Goal: Task Accomplishment & Management: Manage account settings

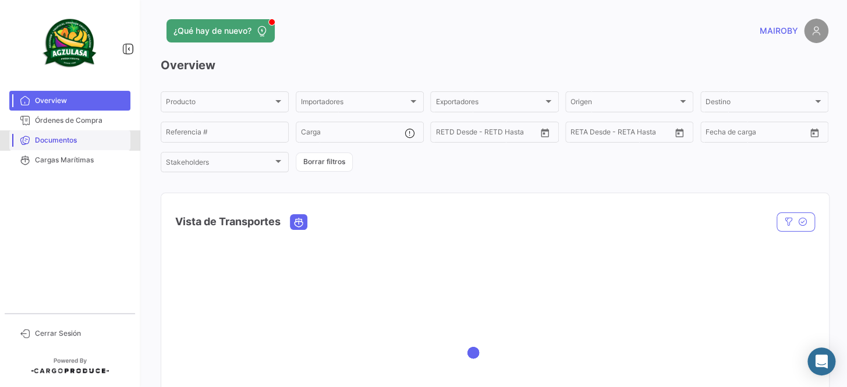
click at [88, 130] on link "Documentos" at bounding box center [69, 140] width 121 height 20
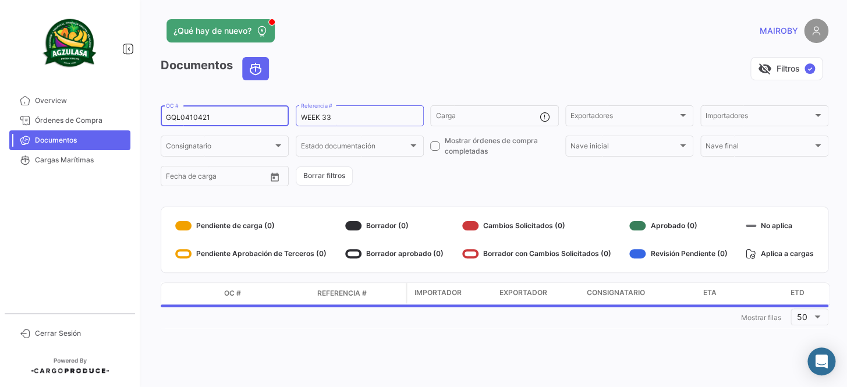
drag, startPoint x: 233, startPoint y: 116, endPoint x: 131, endPoint y: 123, distance: 102.1
click at [102, 123] on mat-sidenav-container "Overview Órdenes de Compra Documentos Cargas Marítimas Cerrar Sesión ¿Qué hay d…" at bounding box center [423, 193] width 847 height 387
paste input "894"
type input "GQL0410894"
drag, startPoint x: 336, startPoint y: 114, endPoint x: 327, endPoint y: 117, distance: 9.2
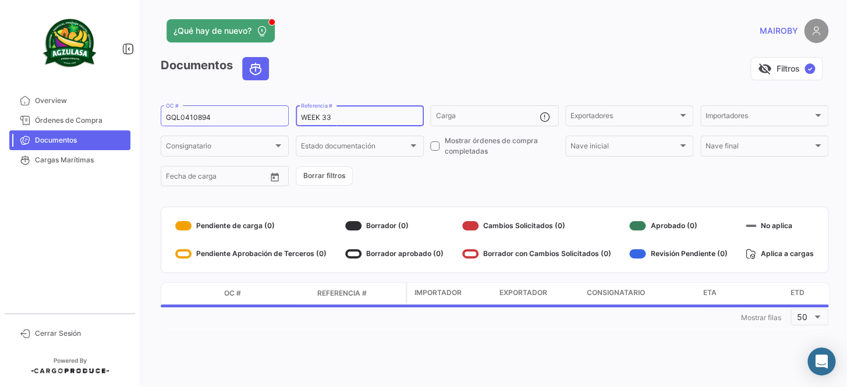
click at [327, 117] on input "WEEK 33" at bounding box center [360, 118] width 118 height 8
type input "WEEK 34"
click at [449, 169] on form "GQL0410894 OC # WEEK 34 Referencia # Carga Exportadores Exportadores Importador…" at bounding box center [495, 146] width 668 height 84
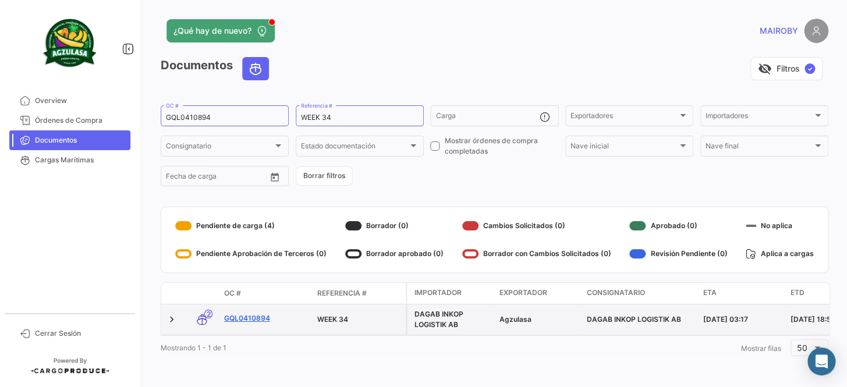
click at [264, 318] on link "GQL0410894" at bounding box center [266, 318] width 84 height 10
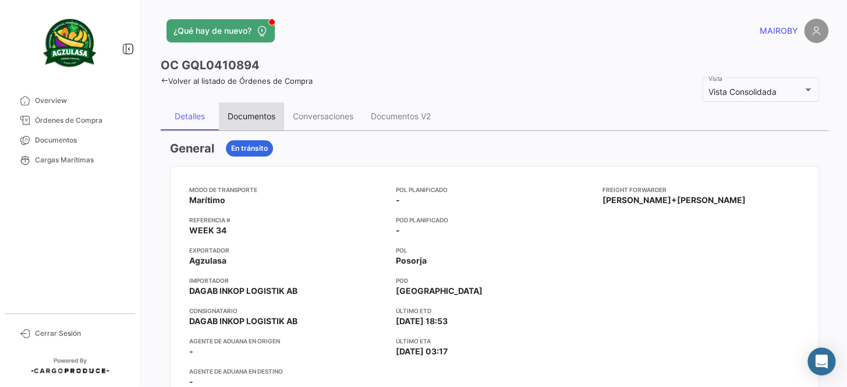
click at [255, 120] on div "Documentos" at bounding box center [252, 116] width 48 height 10
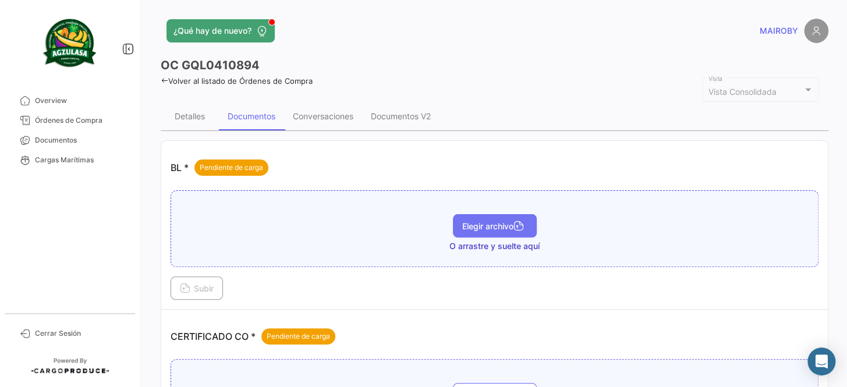
click at [469, 233] on button "Elegir archivo" at bounding box center [495, 225] width 84 height 23
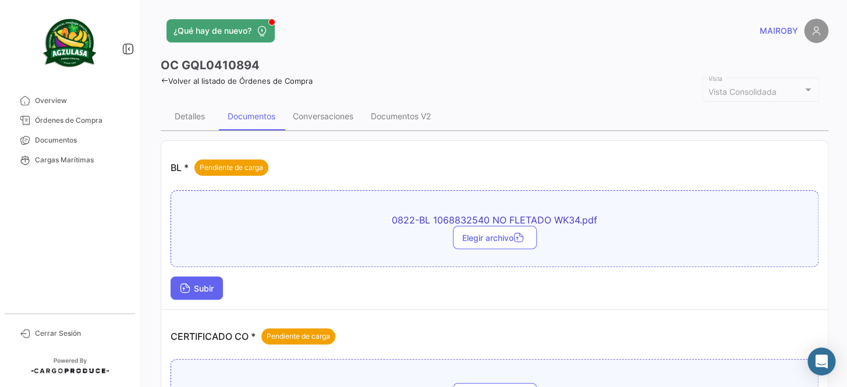
click at [210, 288] on span "Subir" at bounding box center [197, 288] width 34 height 10
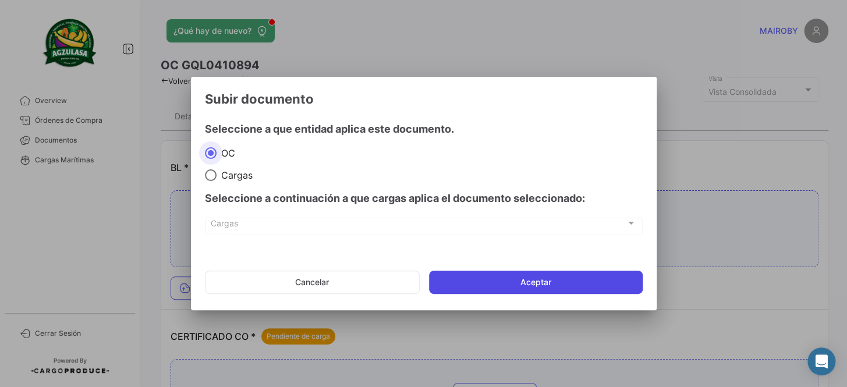
click at [517, 277] on button "Aceptar" at bounding box center [536, 282] width 214 height 23
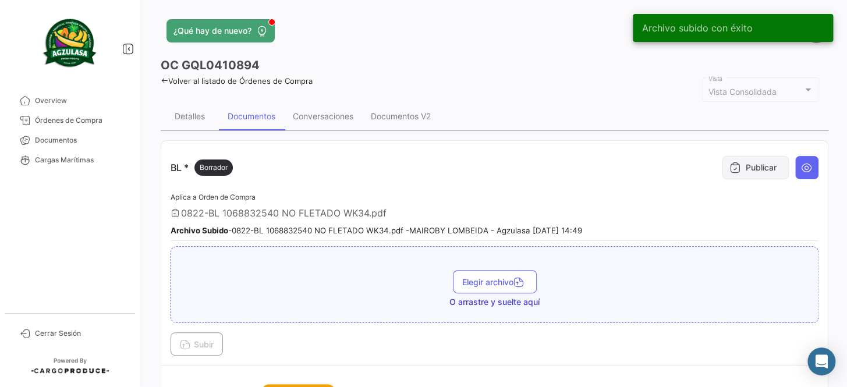
click at [743, 161] on button "Publicar" at bounding box center [755, 167] width 67 height 23
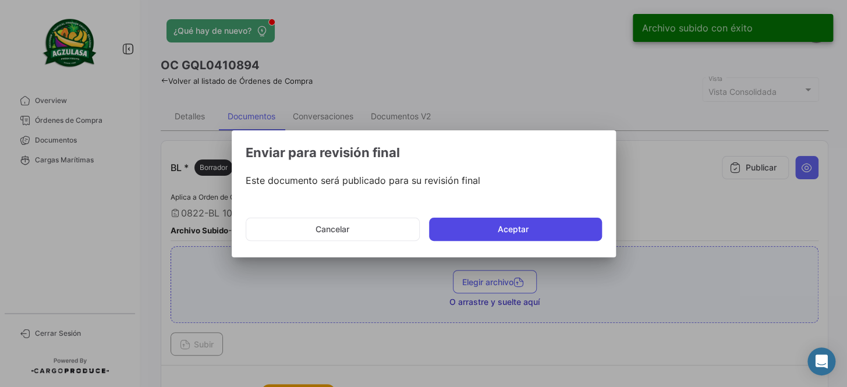
click at [520, 235] on button "Aceptar" at bounding box center [515, 229] width 173 height 23
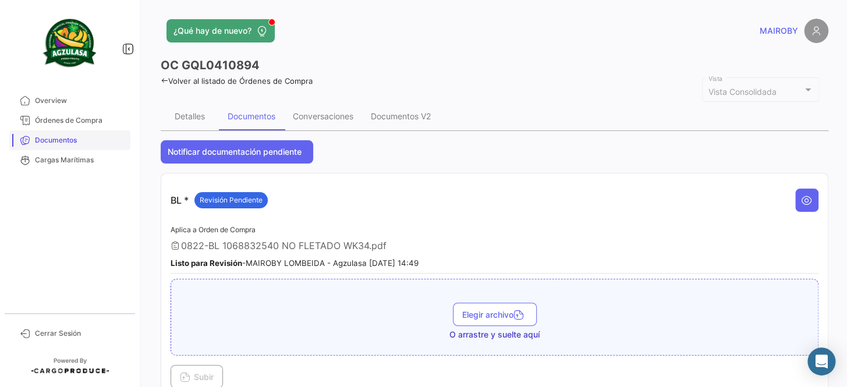
click at [58, 139] on span "Documentos" at bounding box center [80, 140] width 91 height 10
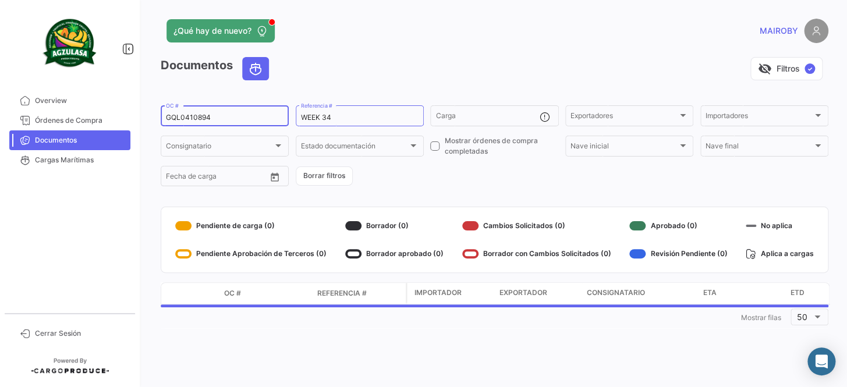
drag, startPoint x: 232, startPoint y: 116, endPoint x: 157, endPoint y: 116, distance: 75.1
click at [157, 116] on div "¿Qué hay de nuevo? MAIROBY Documentos visibility_off Filtros ✓ GQL0410894 OC # …" at bounding box center [494, 193] width 705 height 387
paste input "GQL0410822"
type input "GQL0410822"
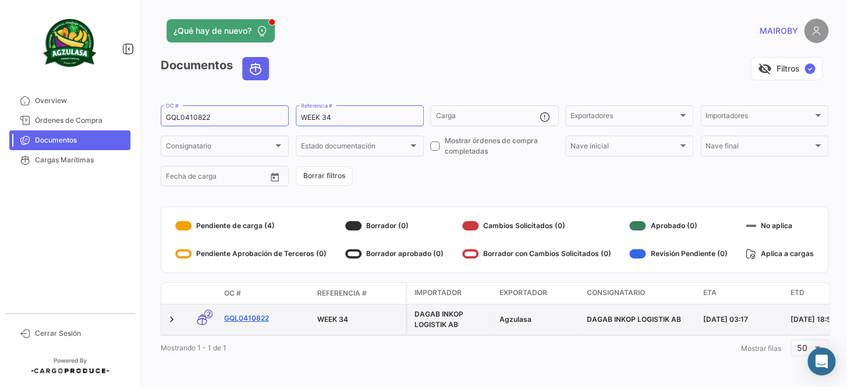
click at [247, 319] on link "GQL0410822" at bounding box center [266, 318] width 84 height 10
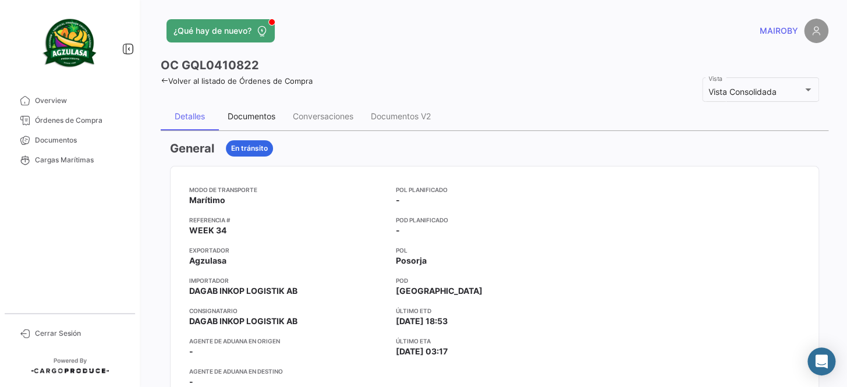
click at [238, 116] on div "Documentos" at bounding box center [252, 116] width 48 height 10
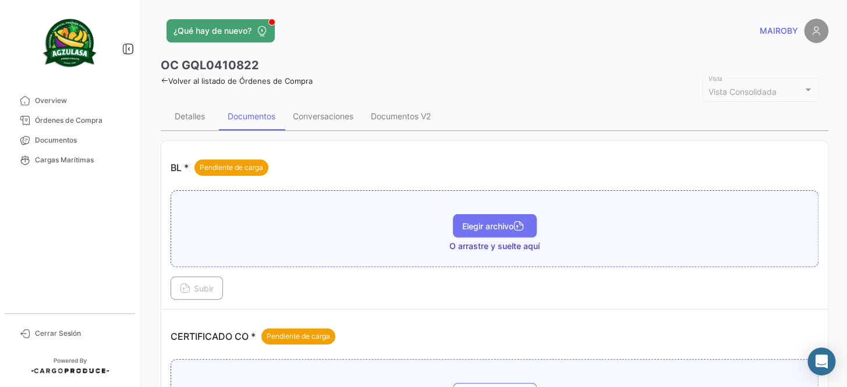
click at [510, 221] on span "Elegir archivo" at bounding box center [494, 226] width 65 height 10
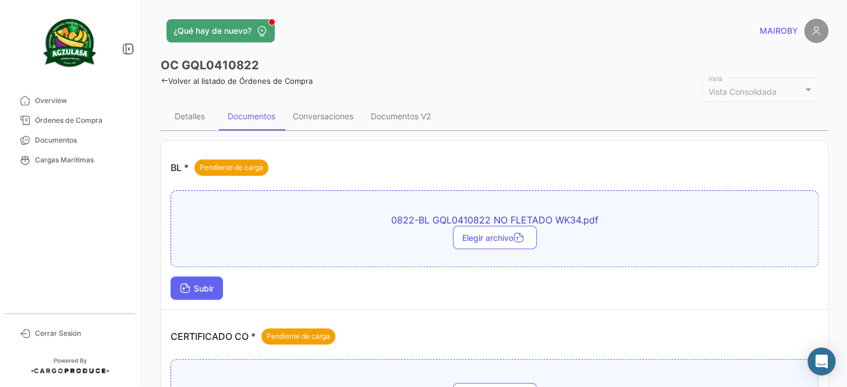
click at [212, 286] on span "Subir" at bounding box center [197, 288] width 34 height 10
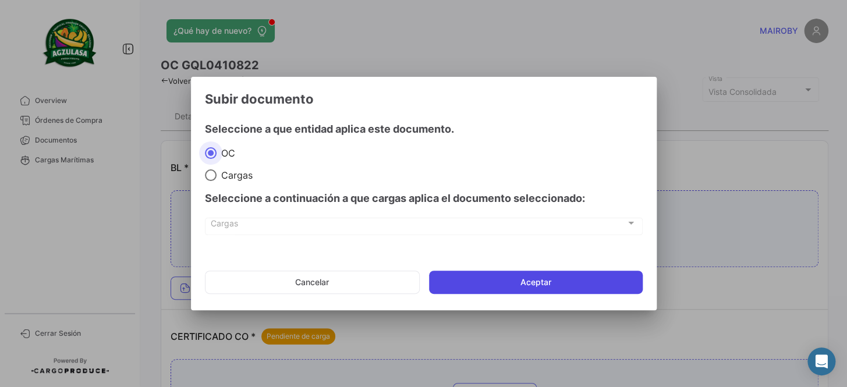
click at [499, 273] on button "Aceptar" at bounding box center [536, 282] width 214 height 23
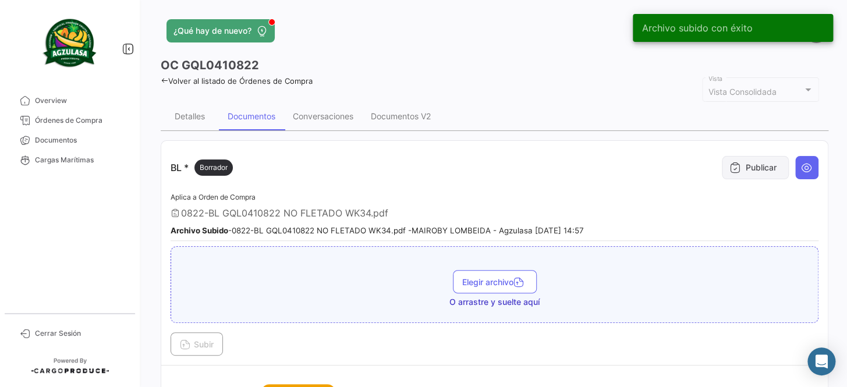
click at [744, 172] on button "Publicar" at bounding box center [755, 167] width 67 height 23
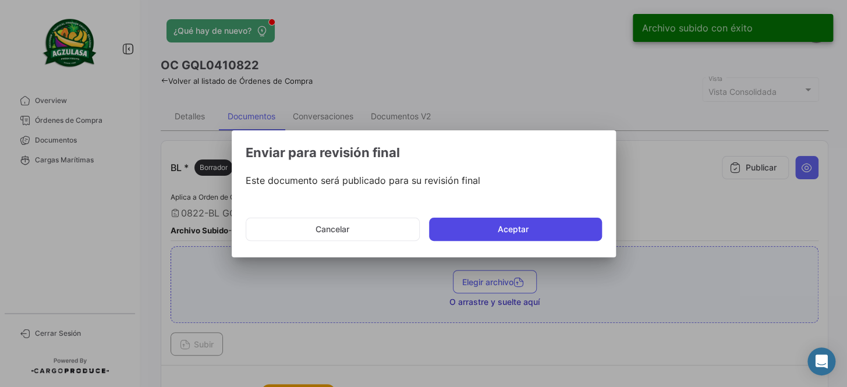
click at [521, 226] on button "Aceptar" at bounding box center [515, 229] width 173 height 23
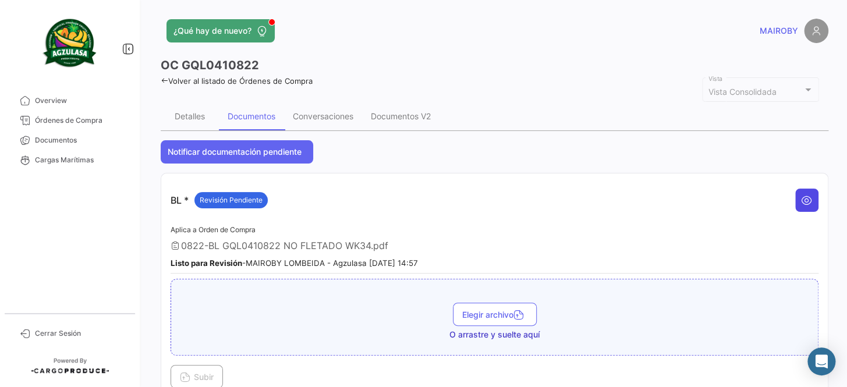
click at [801, 201] on icon at bounding box center [807, 200] width 12 height 12
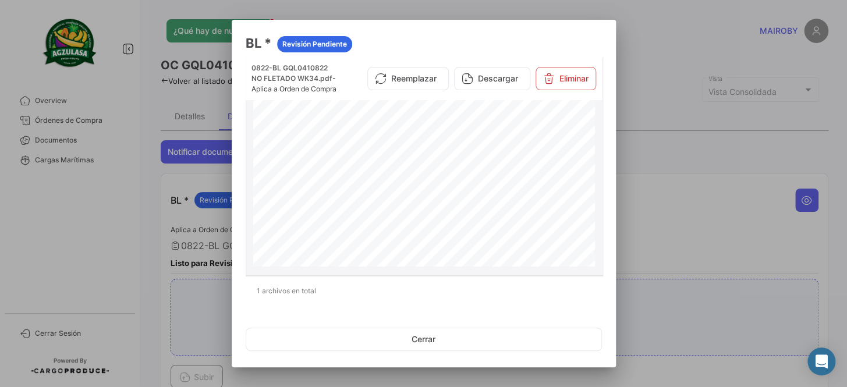
scroll to position [803, 0]
click at [686, 155] on div at bounding box center [423, 193] width 847 height 387
